Goal: Task Accomplishment & Management: Use online tool/utility

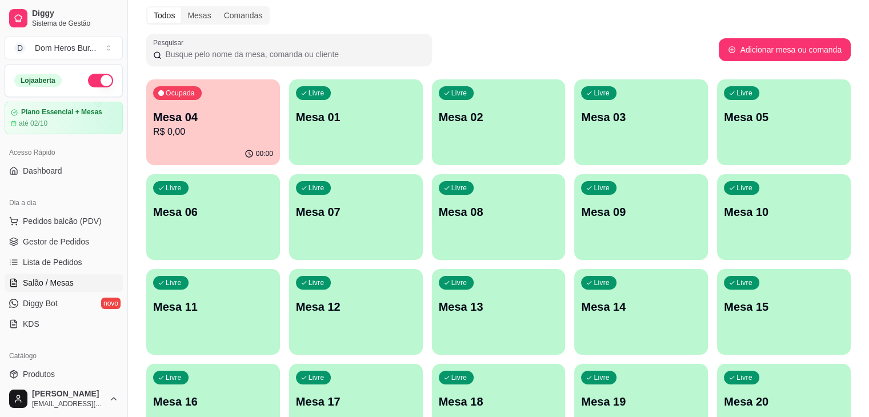
scroll to position [69, 0]
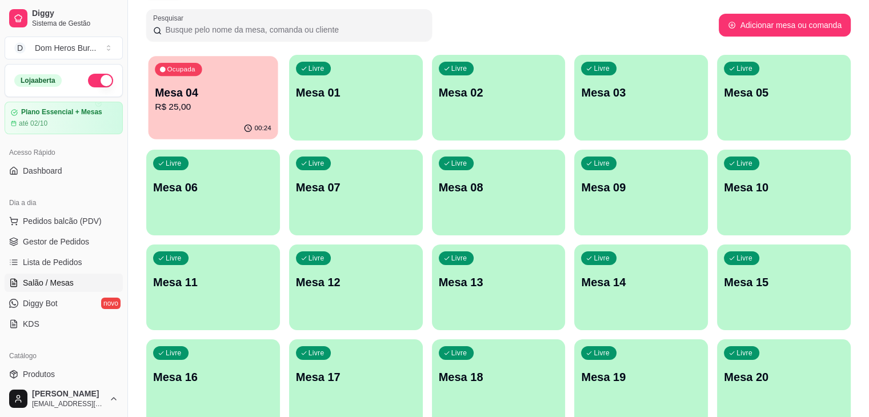
click at [190, 113] on p "R$ 25,00" at bounding box center [213, 107] width 117 height 13
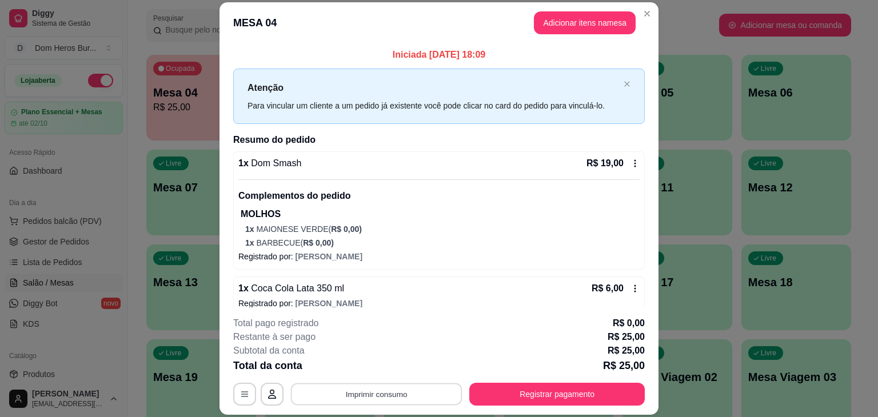
click at [389, 403] on button "Imprimir consumo" at bounding box center [376, 394] width 171 height 22
click at [378, 367] on button "IMPRESSORA" at bounding box center [375, 368] width 80 height 18
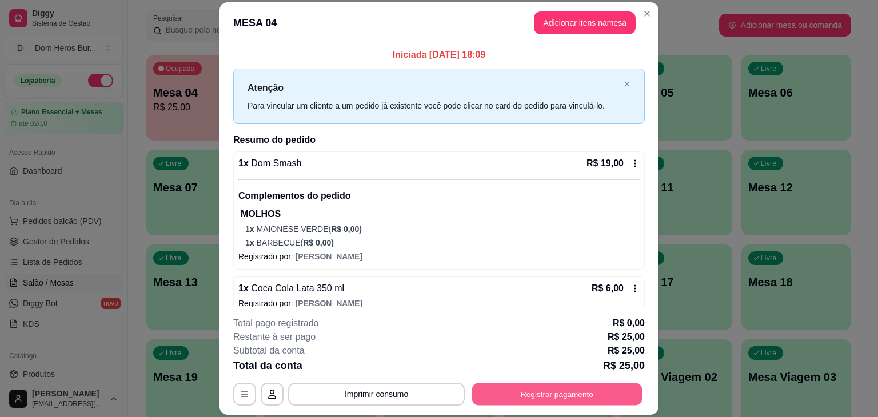
click at [521, 395] on button "Registrar pagamento" at bounding box center [557, 394] width 170 height 22
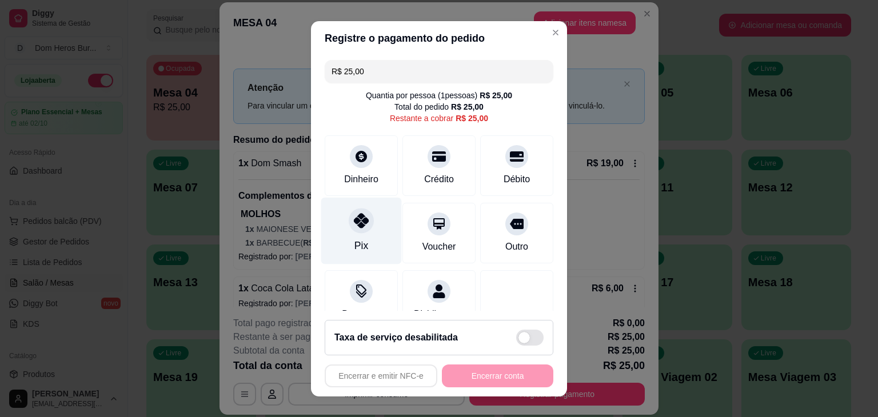
click at [355, 224] on icon at bounding box center [361, 220] width 15 height 15
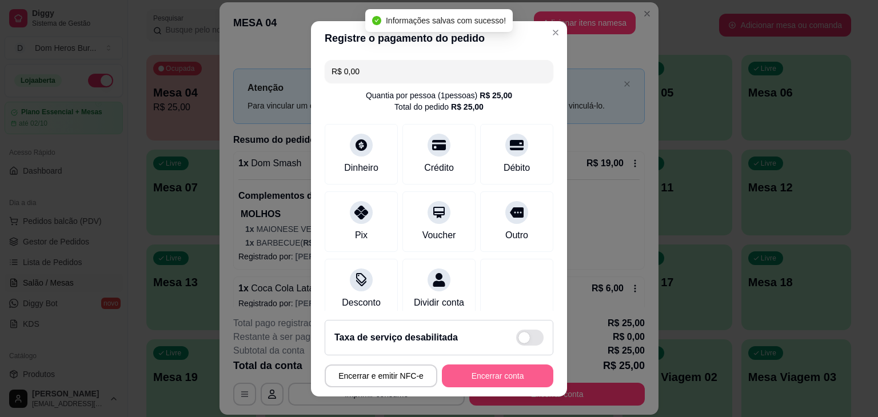
type input "R$ 0,00"
click at [456, 376] on button "Encerrar conta" at bounding box center [497, 376] width 108 height 22
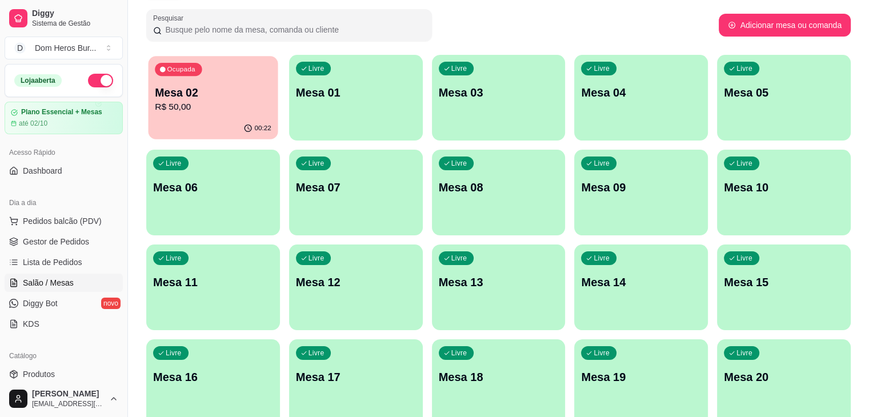
click at [221, 106] on p "R$ 50,00" at bounding box center [213, 107] width 117 height 13
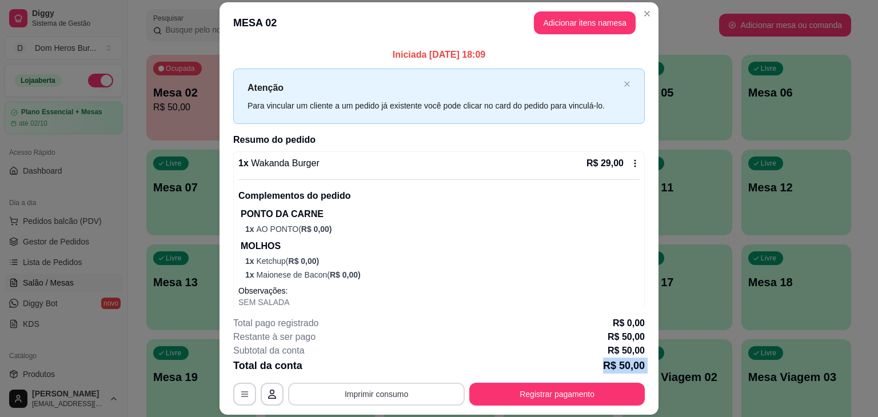
drag, startPoint x: 347, startPoint y: 369, endPoint x: 359, endPoint y: 389, distance: 23.3
click at [359, 389] on div "**********" at bounding box center [438, 361] width 411 height 89
click at [359, 389] on button "Imprimir consumo" at bounding box center [376, 394] width 171 height 22
click at [348, 370] on button "IMPRESSORA" at bounding box center [375, 368] width 80 height 18
click at [525, 394] on button "Registrar pagamento" at bounding box center [557, 394] width 170 height 22
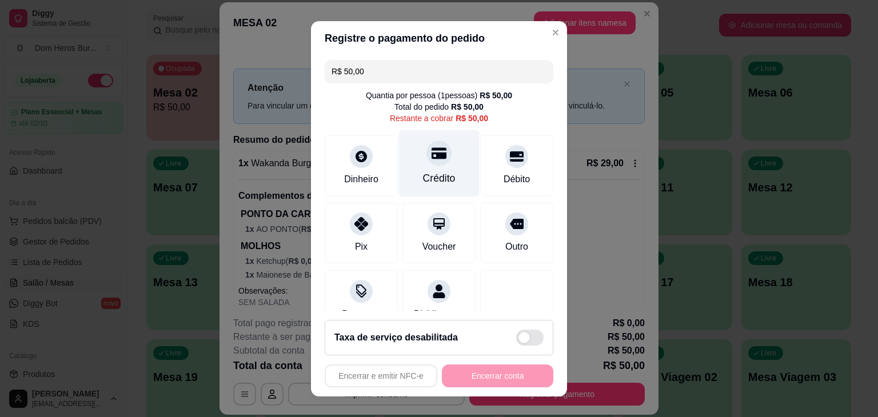
click at [439, 179] on div "Crédito" at bounding box center [439, 178] width 33 height 15
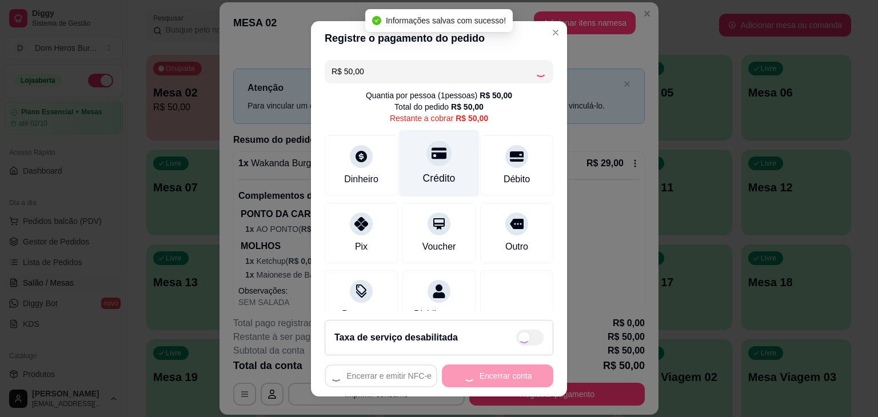
type input "R$ 0,00"
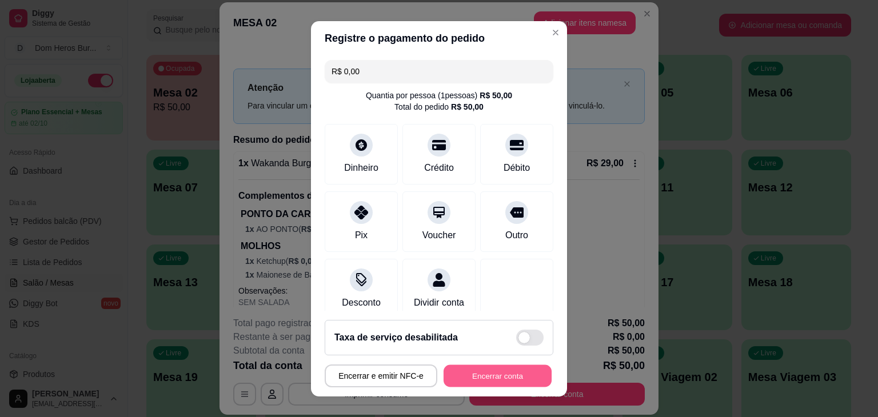
click at [502, 382] on button "Encerrar conta" at bounding box center [497, 376] width 108 height 22
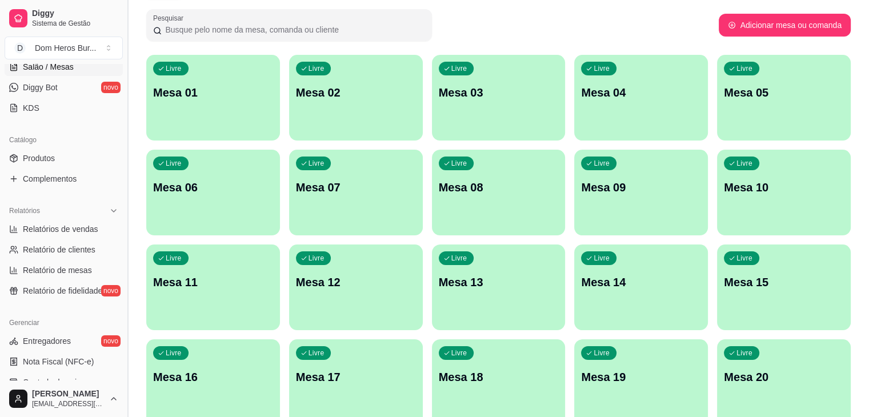
scroll to position [229, 0]
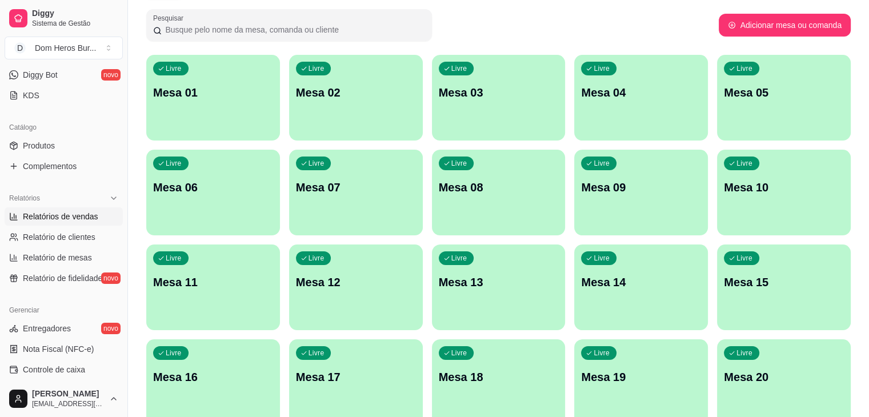
click at [91, 207] on link "Relatórios de vendas" at bounding box center [64, 216] width 118 height 18
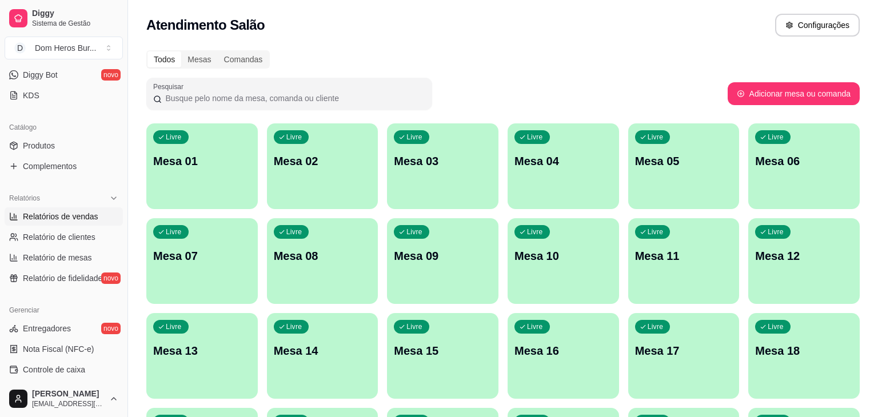
select select "ALL"
select select "0"
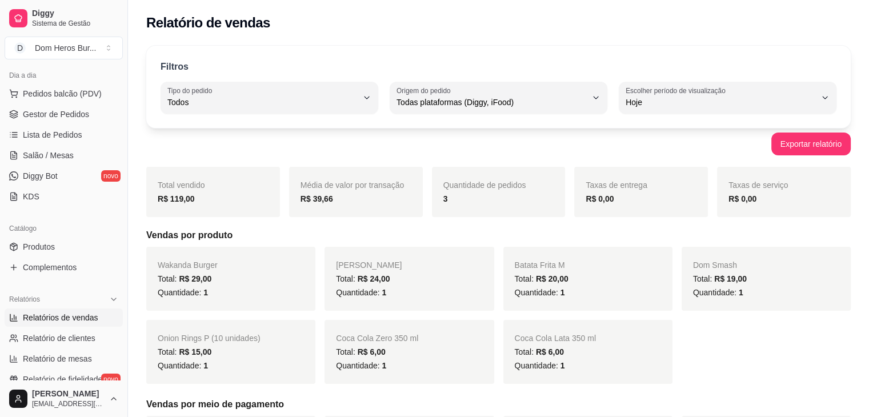
scroll to position [102, 0]
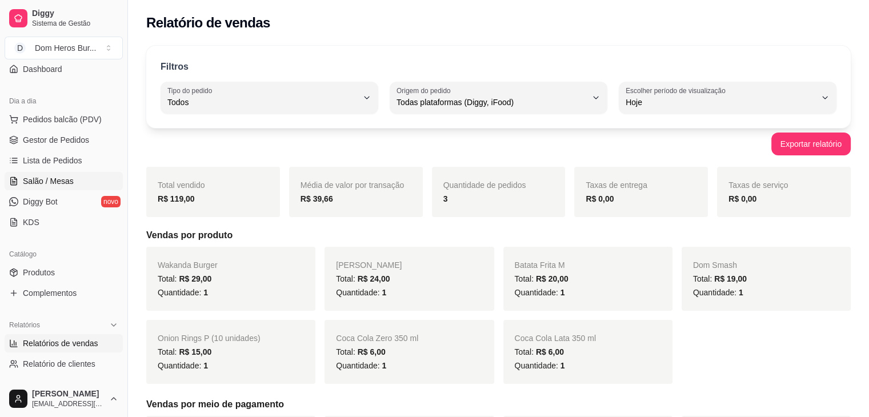
click at [93, 183] on link "Salão / Mesas" at bounding box center [64, 181] width 118 height 18
